Goal: Use online tool/utility: Utilize a website feature to perform a specific function

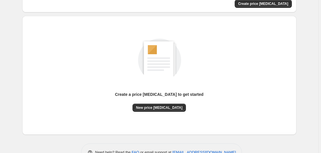
scroll to position [63, 0]
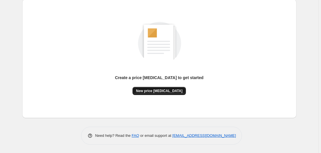
click at [163, 91] on span "New price [MEDICAL_DATA]" at bounding box center [159, 90] width 46 height 5
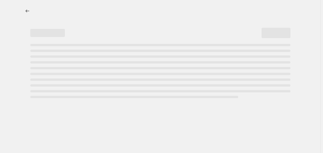
select select "percentage"
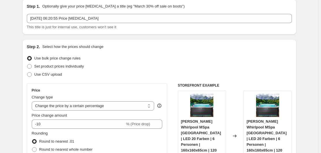
scroll to position [88, 0]
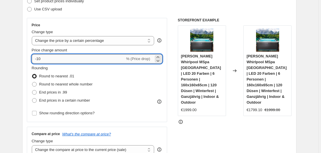
click at [51, 61] on input "-10" at bounding box center [78, 58] width 93 height 9
type input "-2"
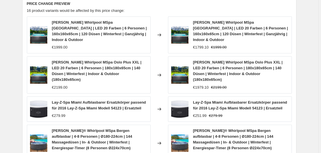
scroll to position [467, 0]
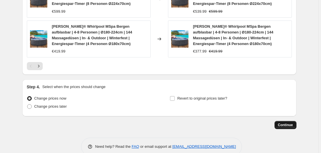
type input "-30"
click at [289, 122] on span "Continue" at bounding box center [285, 124] width 15 height 5
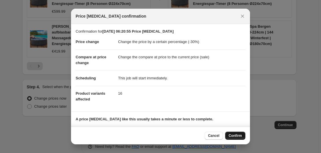
click at [237, 135] on span "Confirm" at bounding box center [234, 135] width 13 height 5
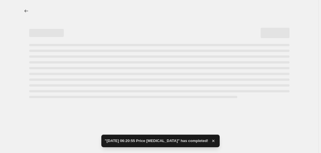
select select "percentage"
